Goal: Task Accomplishment & Management: Use online tool/utility

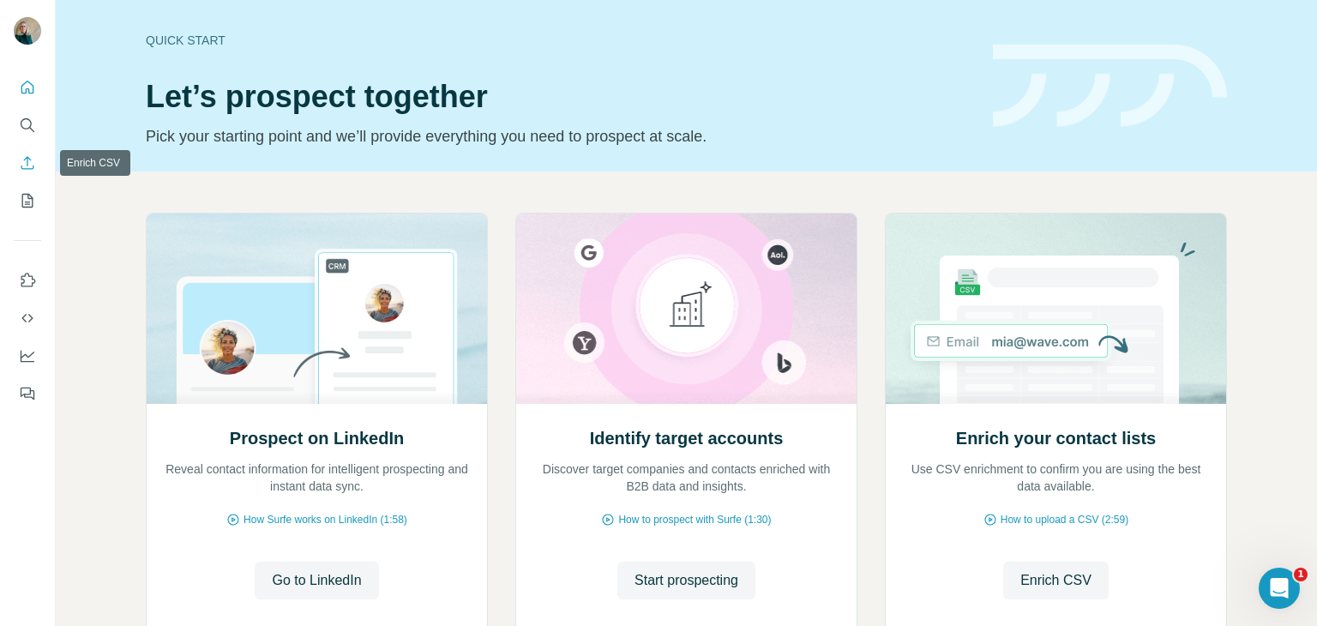
click at [34, 171] on icon "Enrich CSV" at bounding box center [27, 162] width 17 height 17
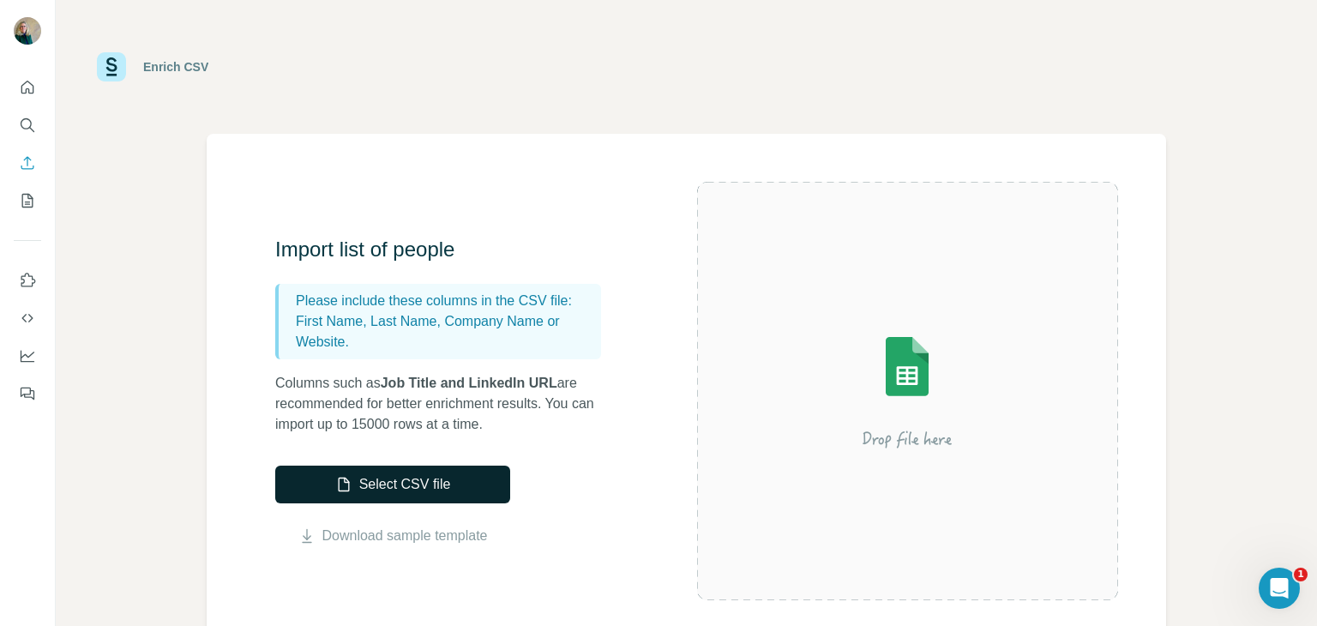
click at [398, 485] on button "Select CSV file" at bounding box center [392, 484] width 235 height 38
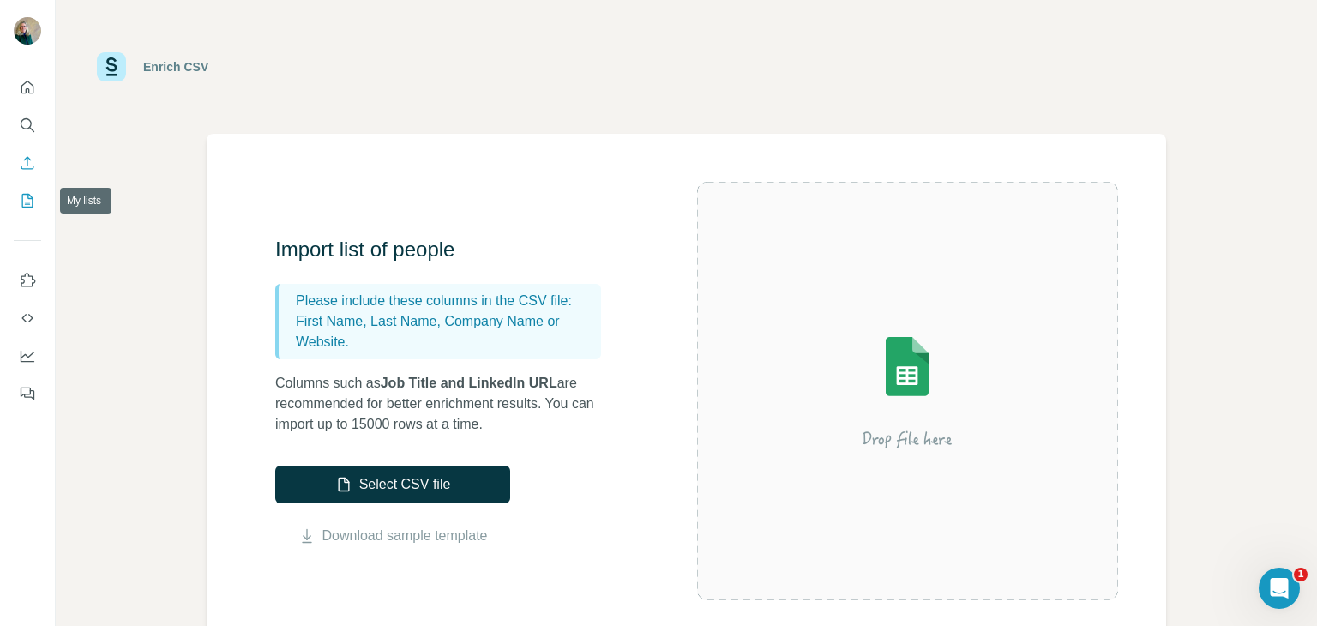
click at [31, 207] on icon "My lists" at bounding box center [27, 200] width 17 height 17
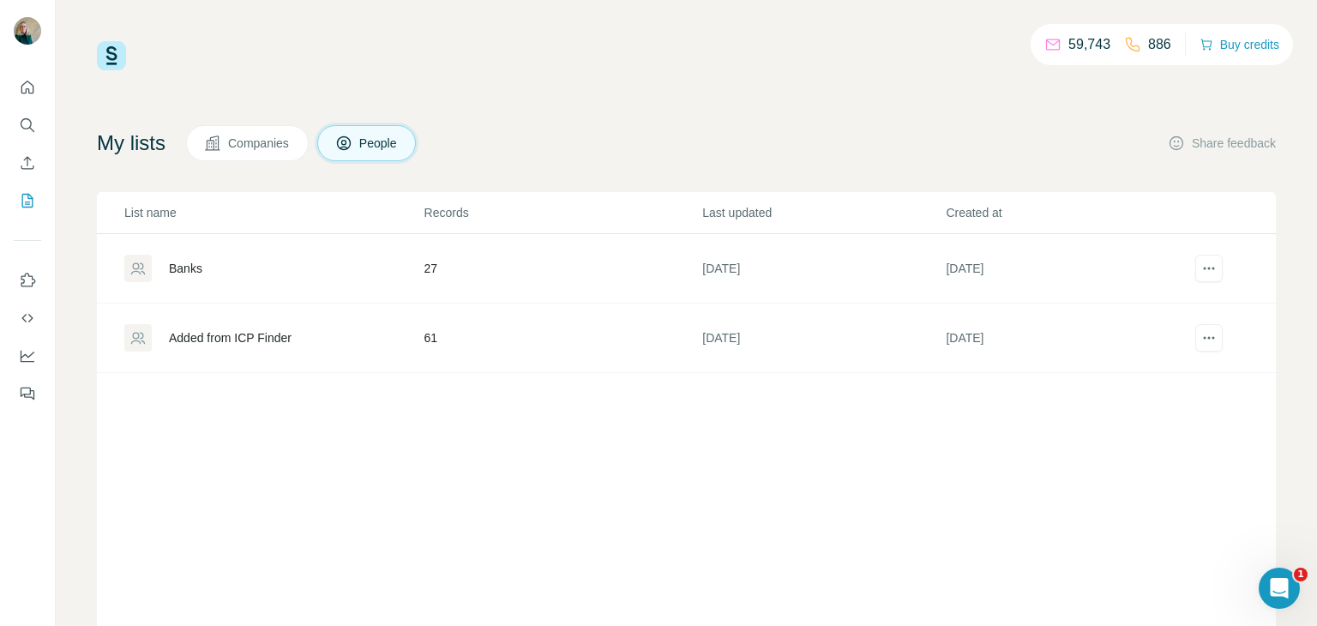
click at [425, 339] on td "61" at bounding box center [562, 337] width 279 height 69
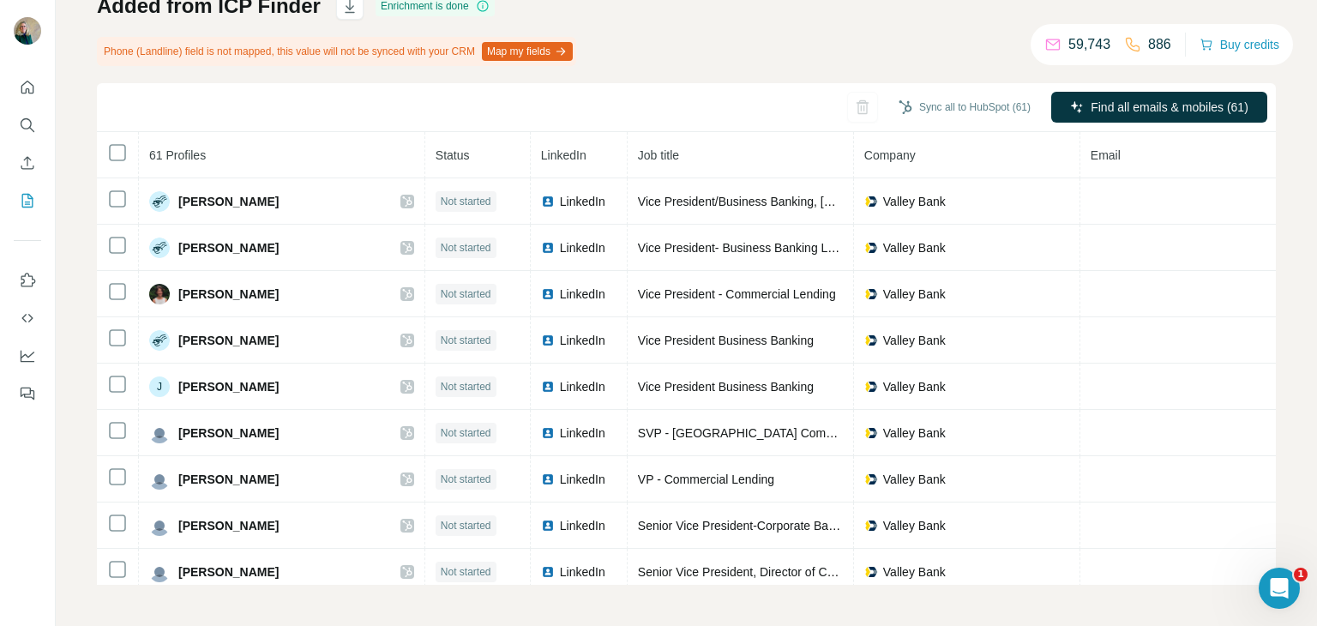
click at [567, 53] on icon "button" at bounding box center [561, 52] width 14 height 14
